Goal: Obtain resource: Download file/media

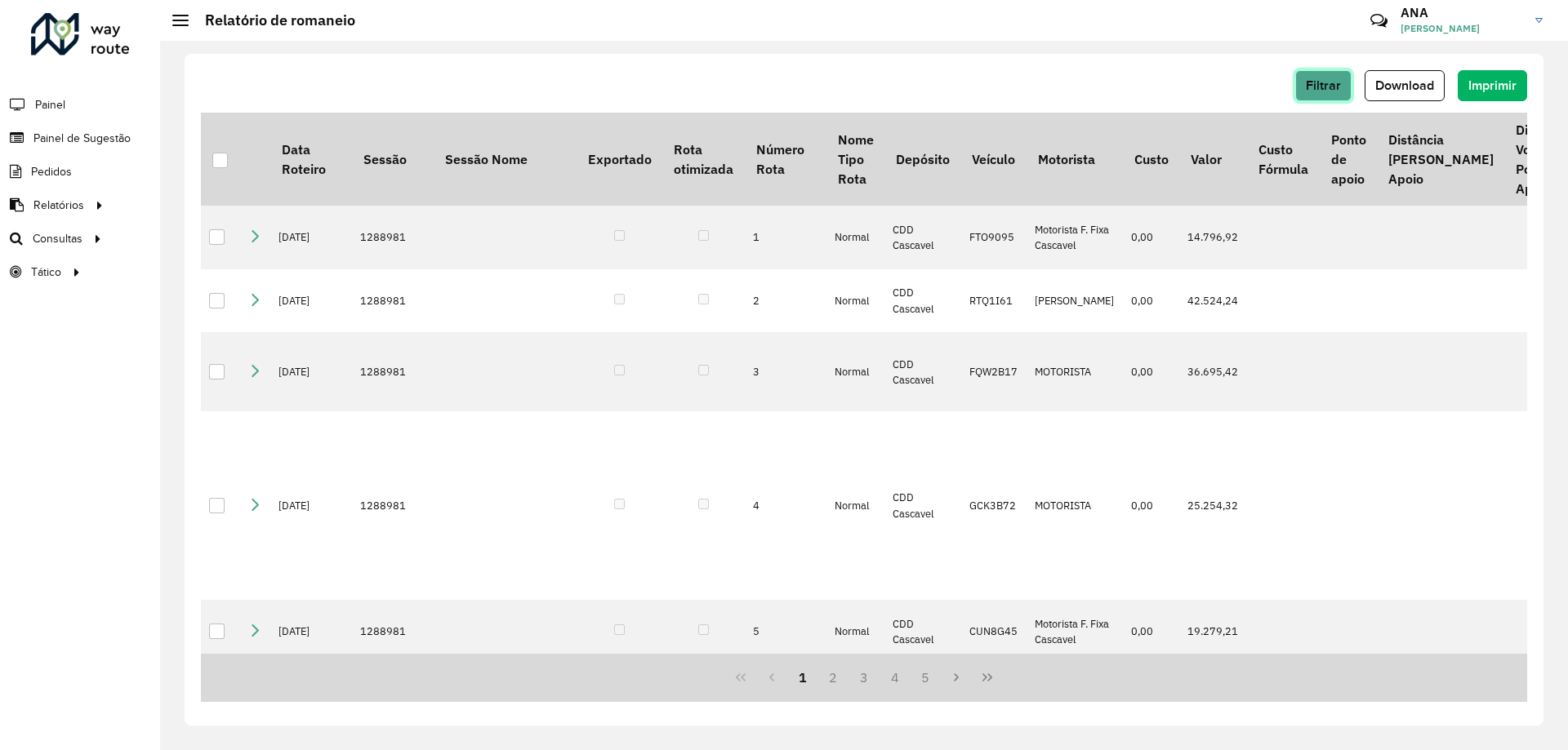
click at [1334, 87] on span "Filtrar" at bounding box center [1323, 85] width 35 height 14
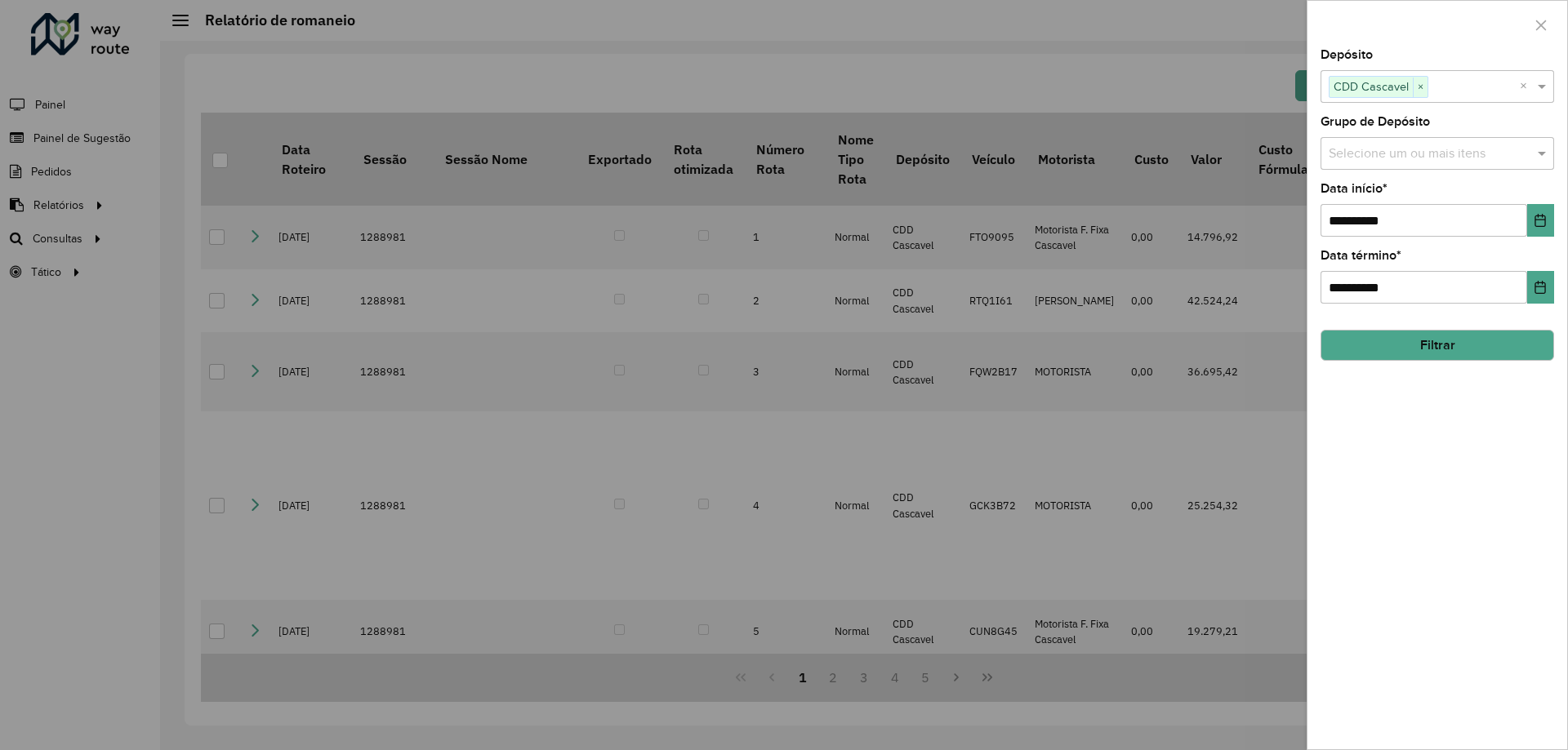
click at [1387, 339] on button "Filtrar" at bounding box center [1438, 345] width 233 height 31
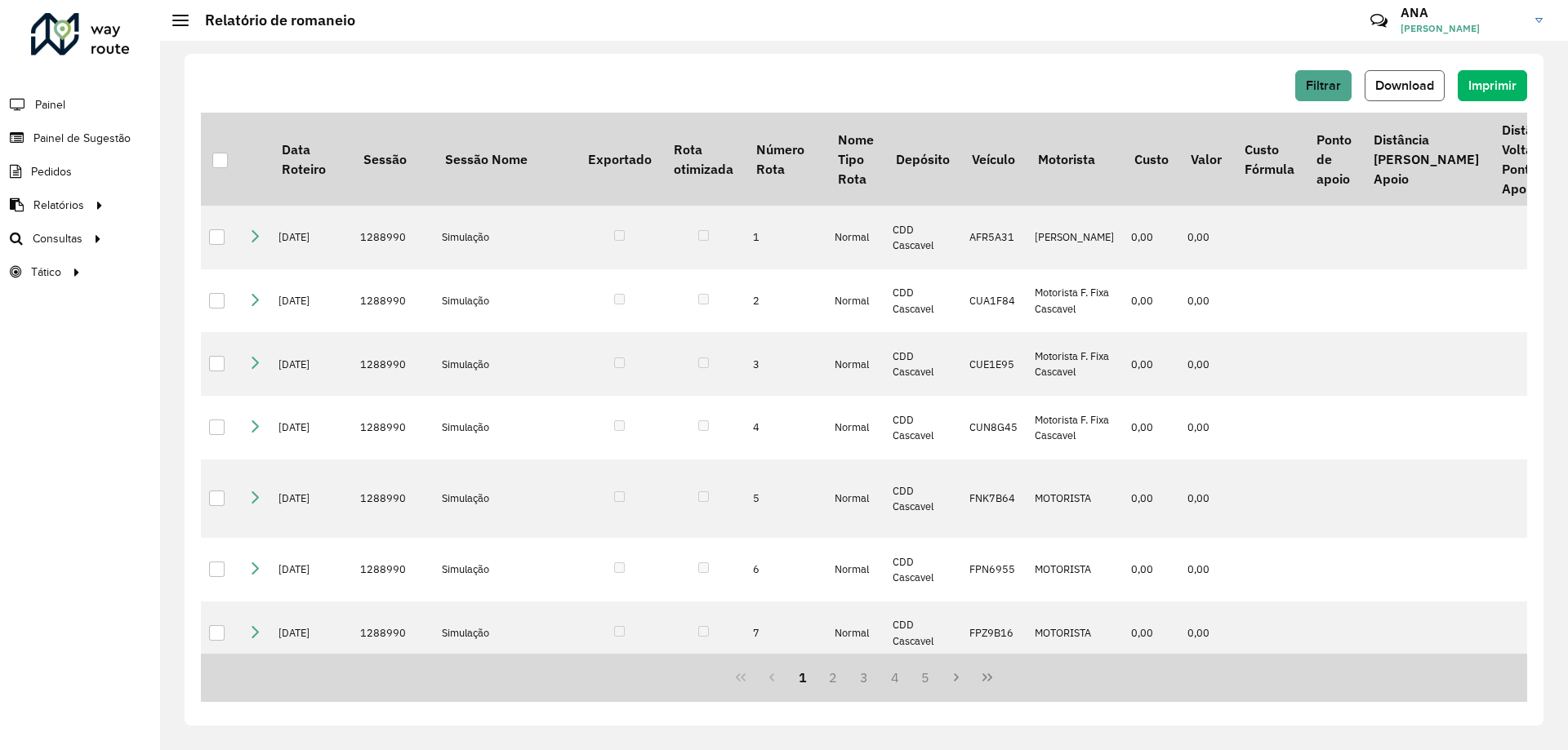
click at [1417, 88] on span "Download" at bounding box center [1404, 85] width 59 height 14
